Goal: Information Seeking & Learning: Learn about a topic

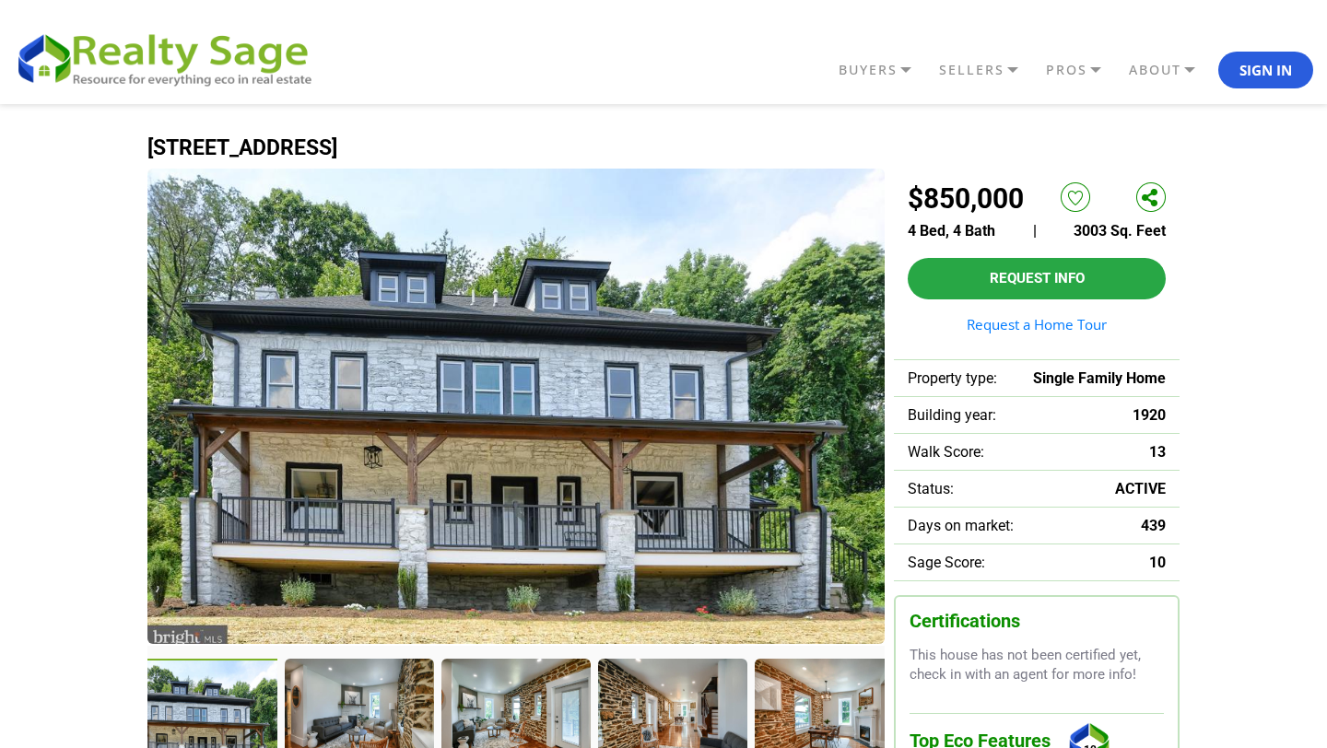
click at [439, 462] on img at bounding box center [515, 406] width 737 height 475
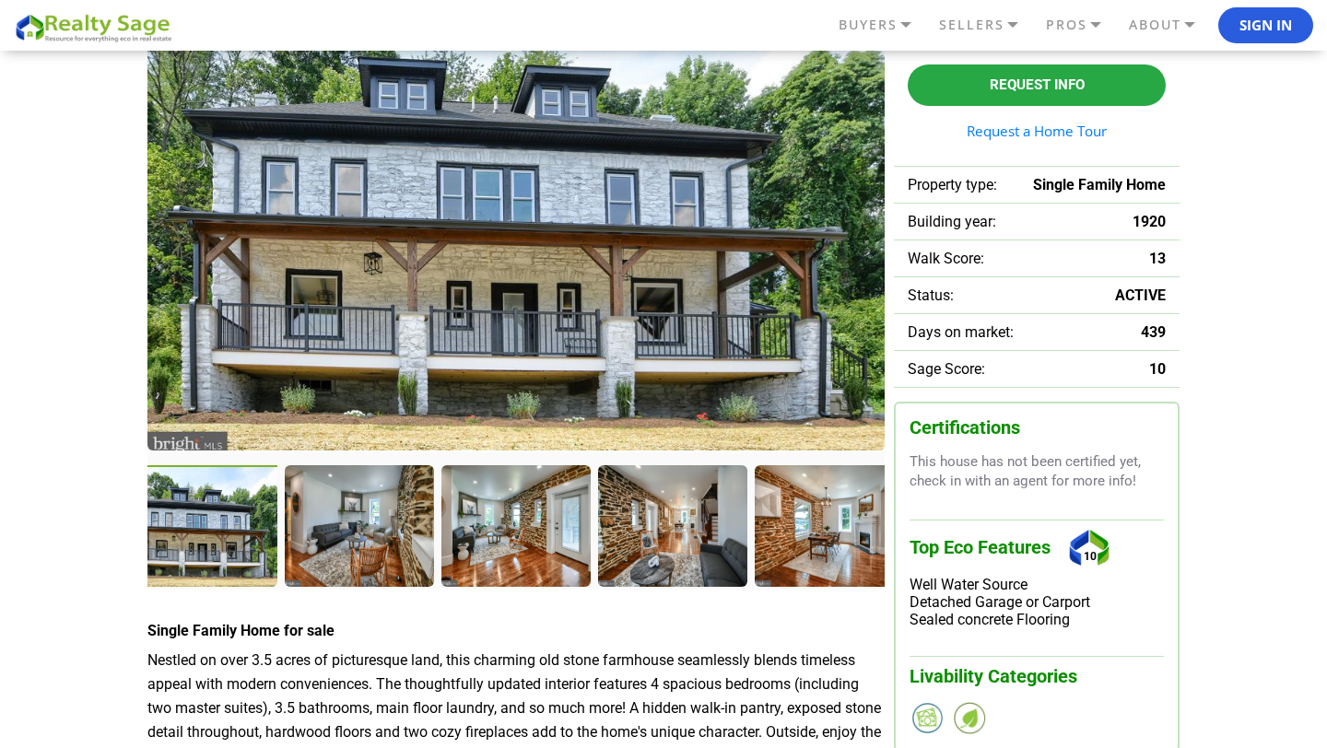
scroll to position [197, 0]
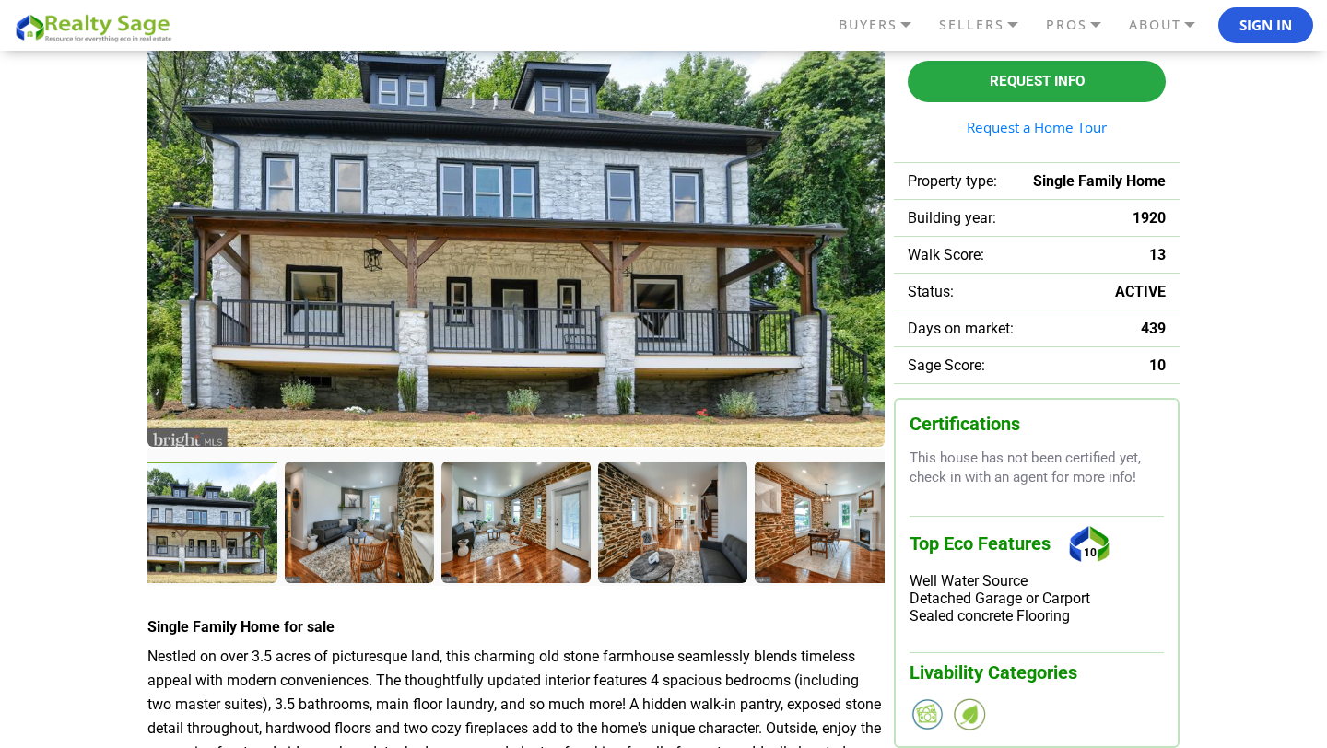
click at [238, 517] on div at bounding box center [204, 524] width 153 height 125
click at [330, 509] on div at bounding box center [361, 524] width 153 height 125
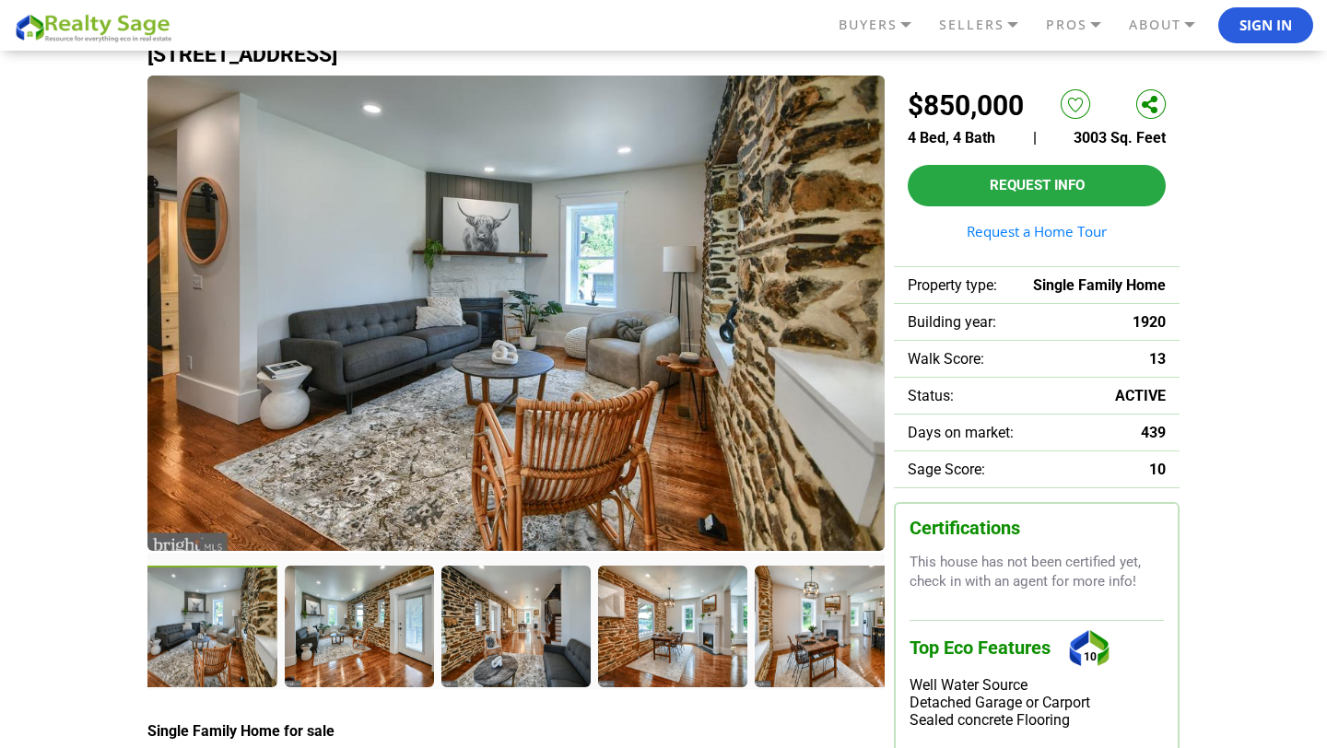
scroll to position [88, 0]
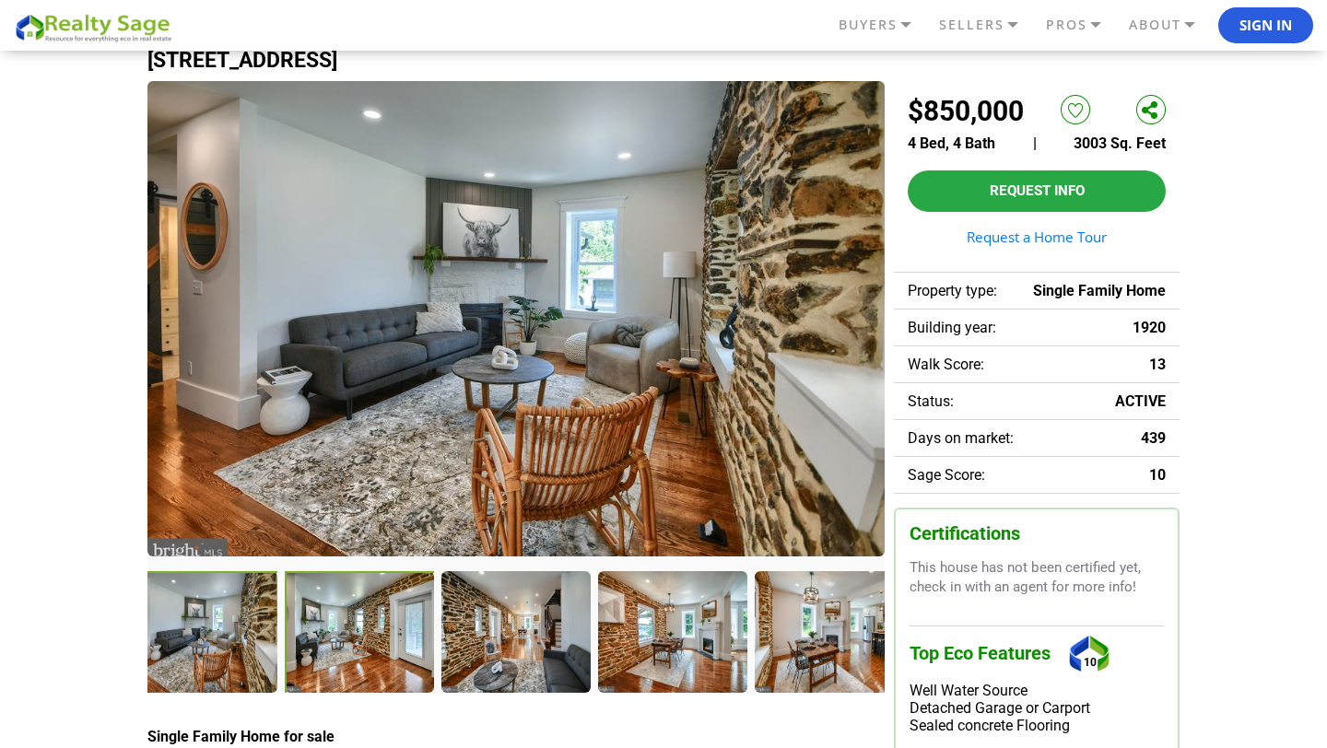
click at [353, 621] on div at bounding box center [361, 633] width 153 height 125
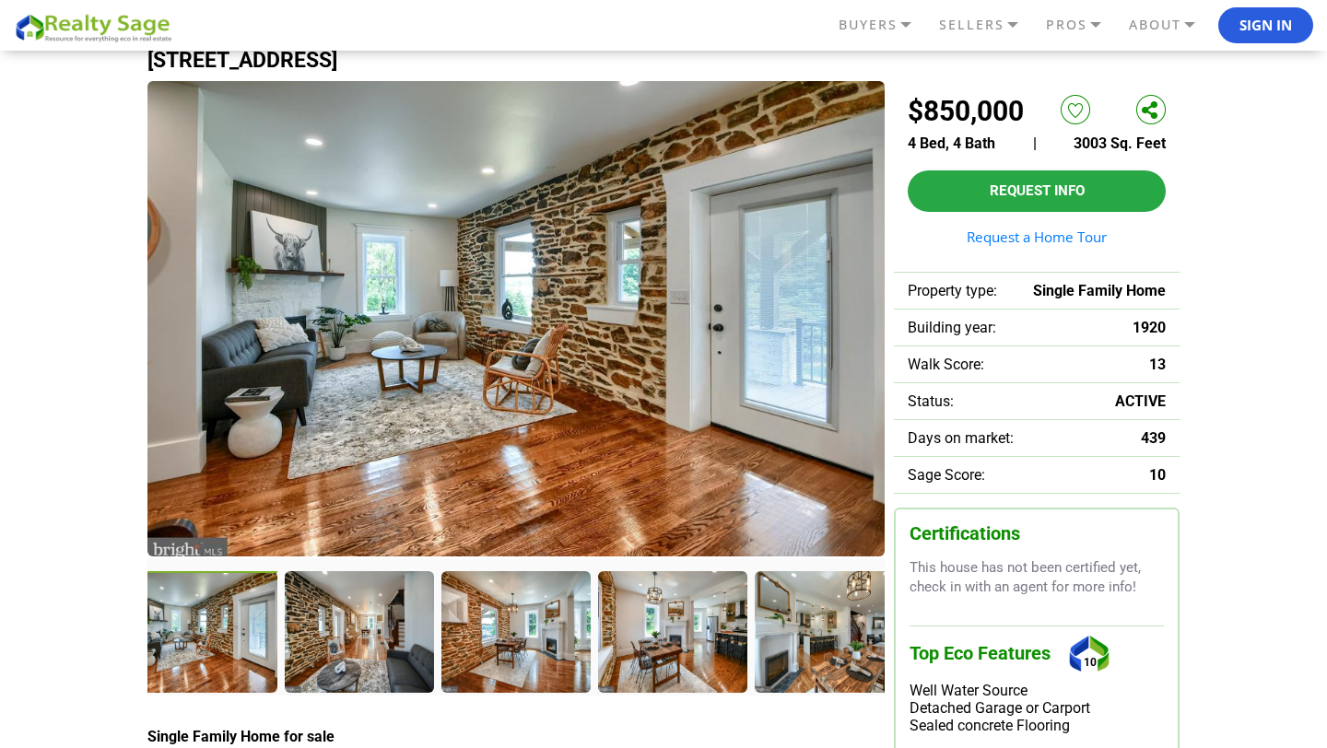
click at [224, 629] on div at bounding box center [204, 633] width 153 height 125
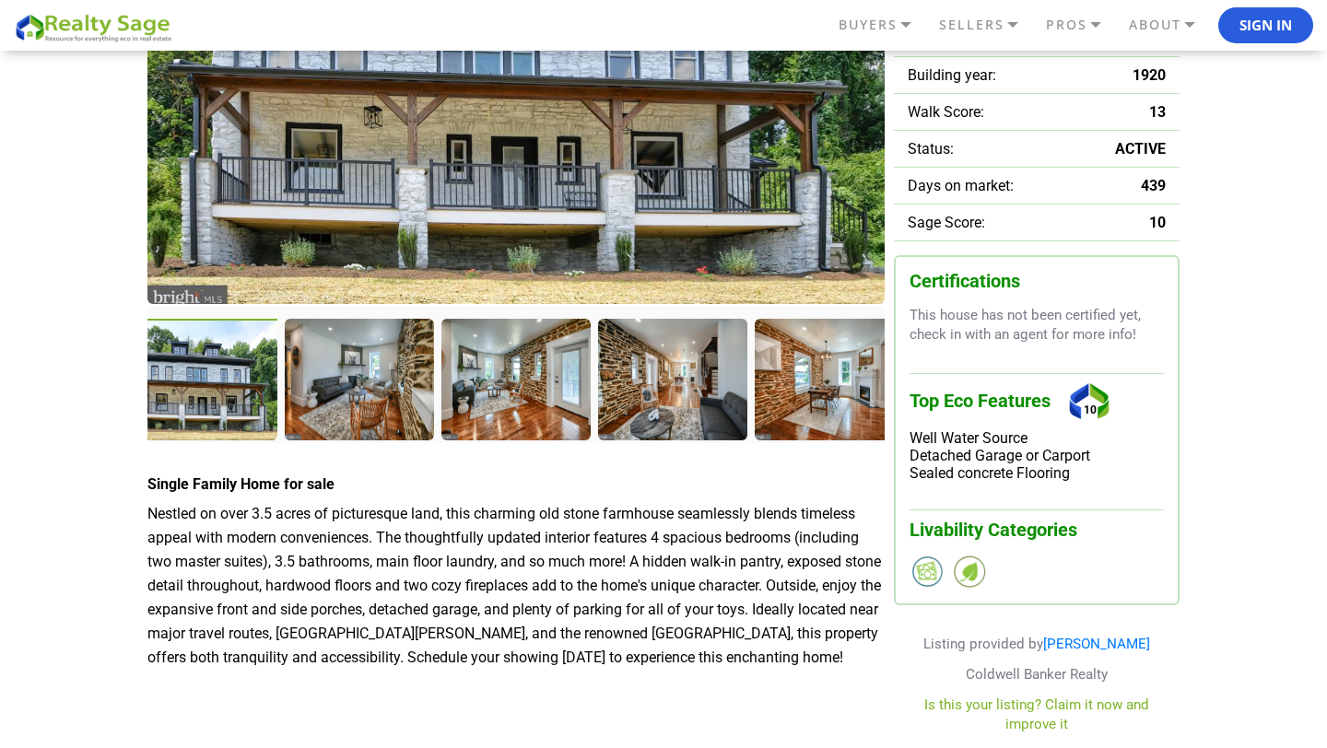
scroll to position [298, 0]
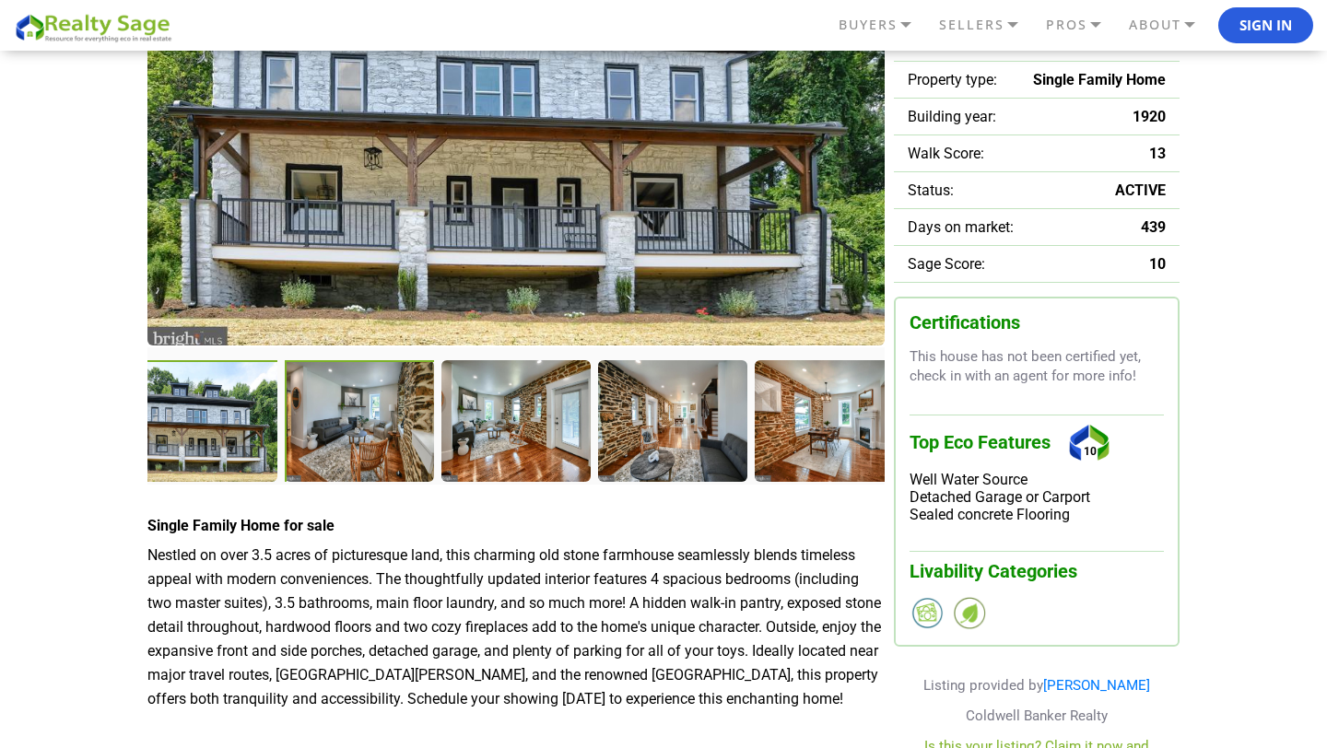
click at [348, 442] on div at bounding box center [361, 422] width 153 height 125
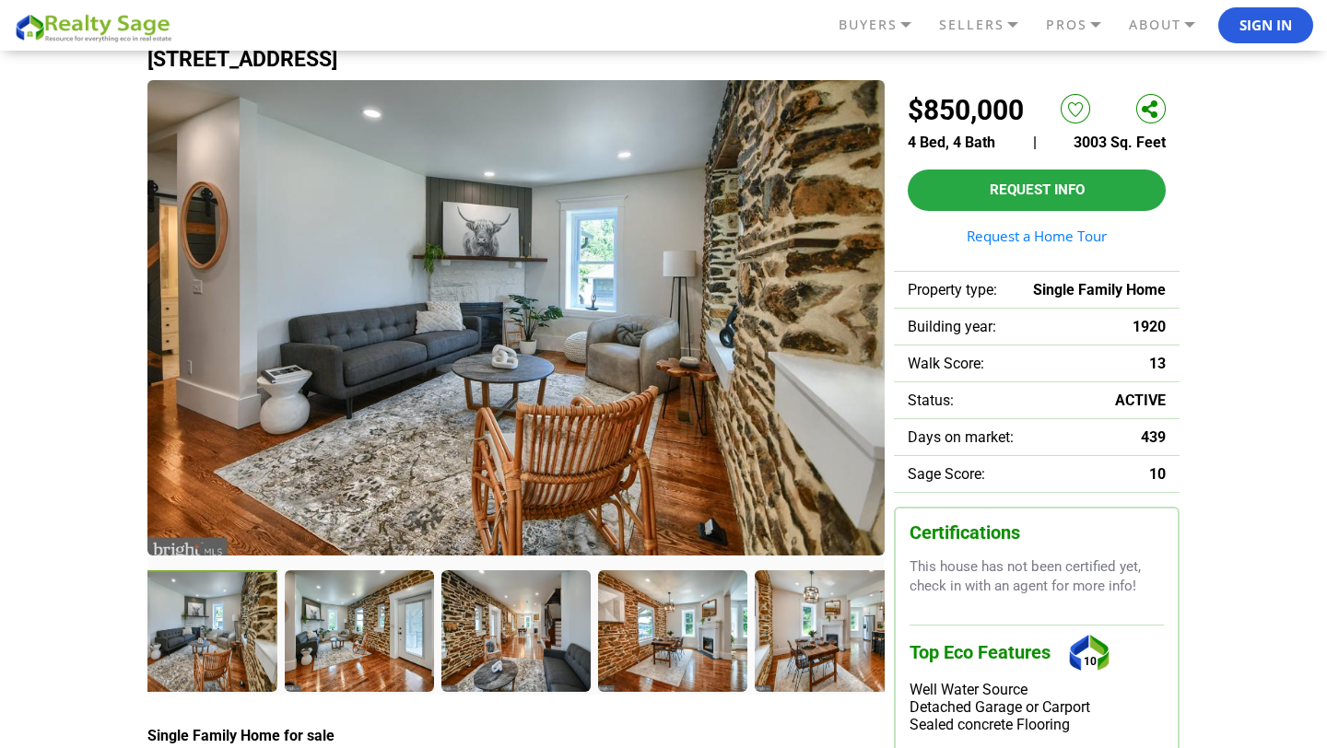
scroll to position [80, 0]
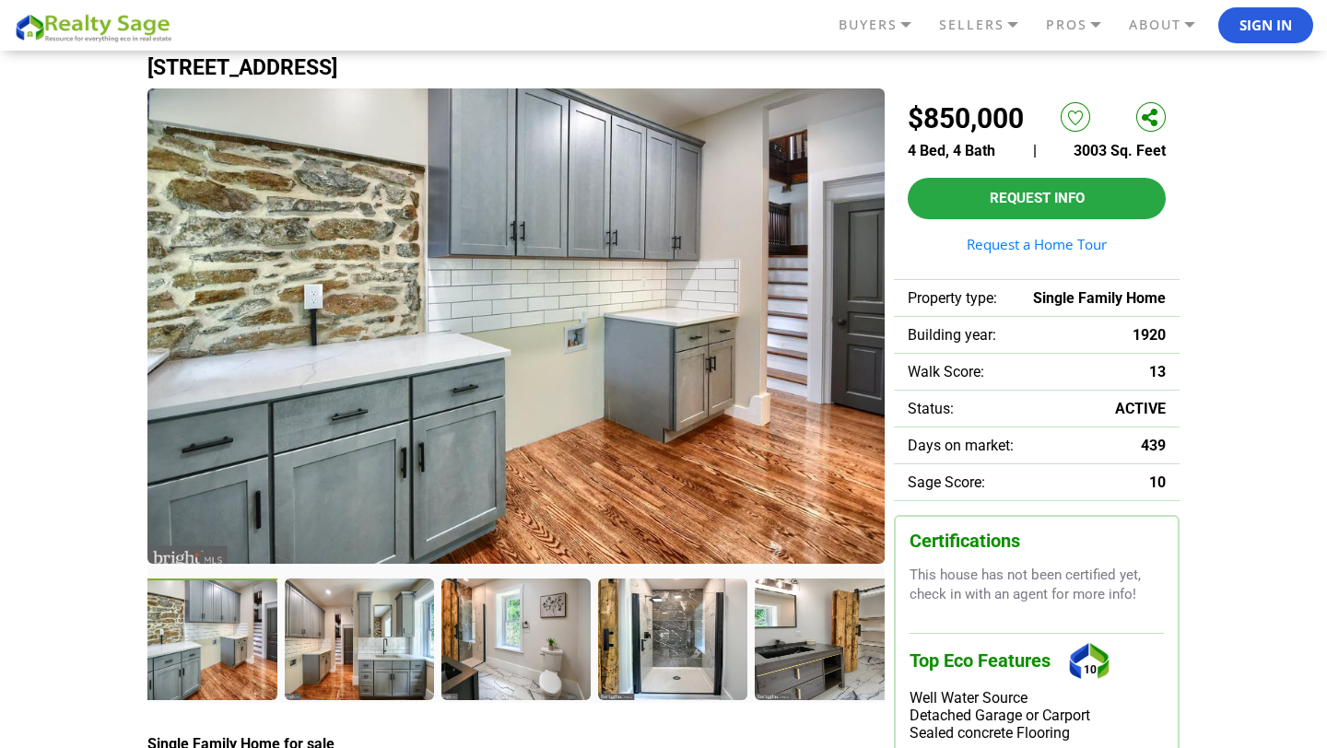
click at [215, 680] on div at bounding box center [203, 640] width 151 height 123
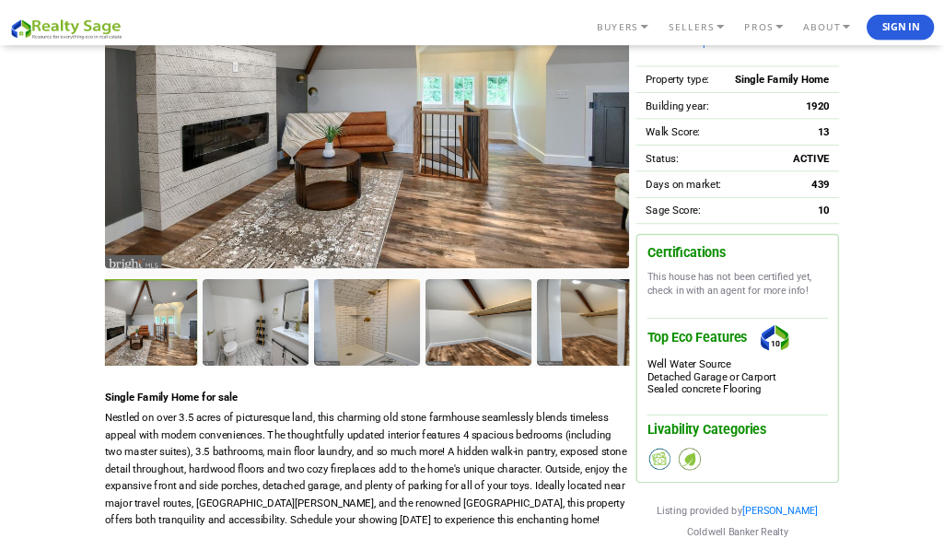
scroll to position [0, 0]
